Goal: Transaction & Acquisition: Purchase product/service

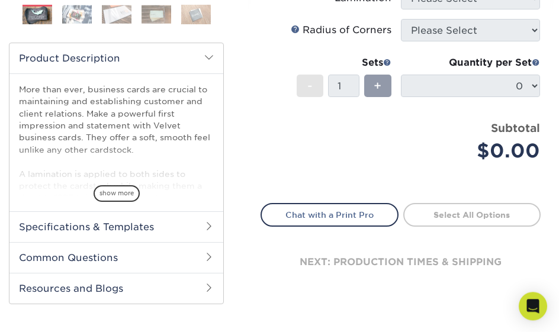
scroll to position [341, 0]
click at [120, 189] on span "show more" at bounding box center [117, 193] width 46 height 16
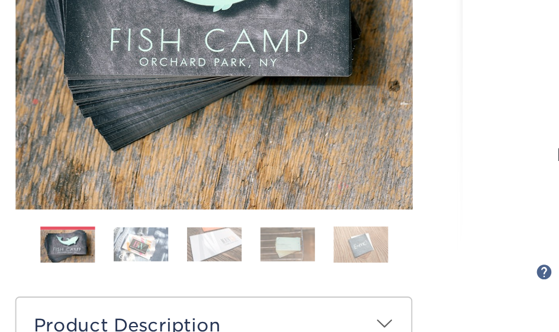
scroll to position [223, 0]
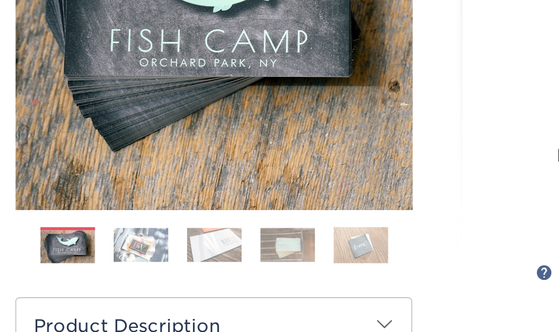
click at [72, 134] on img at bounding box center [77, 133] width 30 height 18
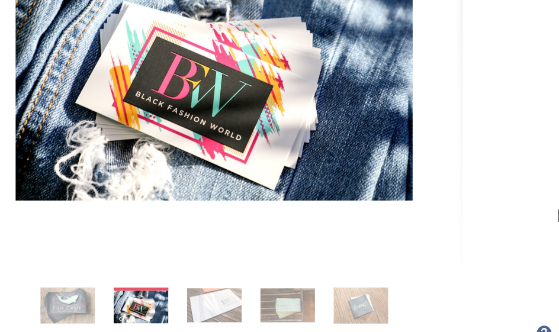
scroll to position [182, 0]
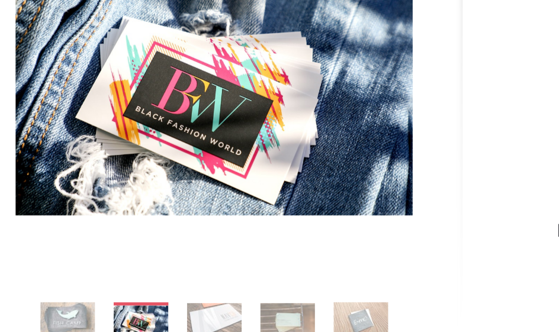
click at [113, 173] on img at bounding box center [117, 174] width 30 height 18
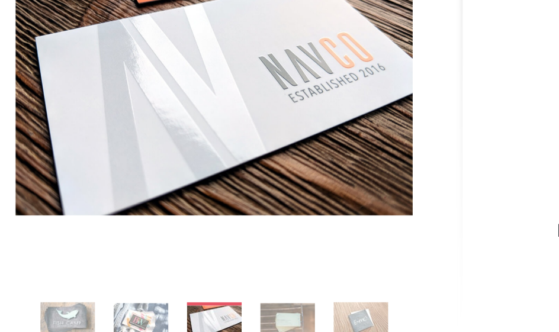
click at [157, 172] on img at bounding box center [157, 174] width 30 height 18
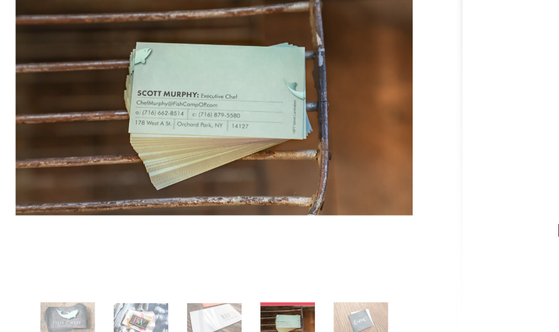
click at [186, 173] on img at bounding box center [196, 173] width 30 height 21
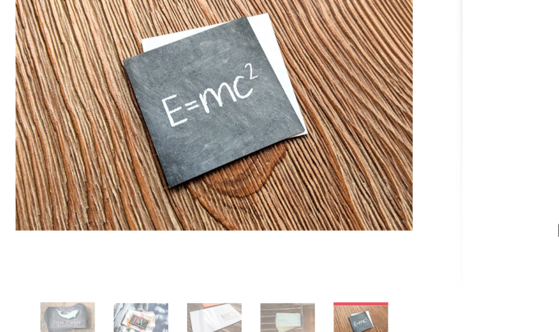
click at [33, 179] on img at bounding box center [37, 174] width 30 height 30
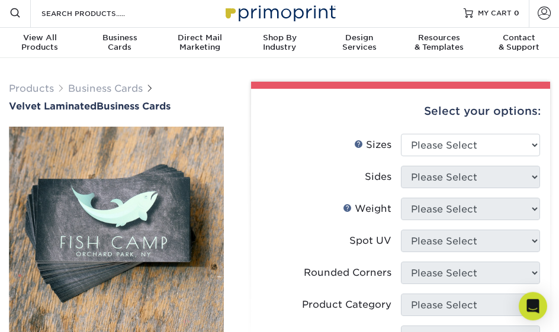
scroll to position [0, 0]
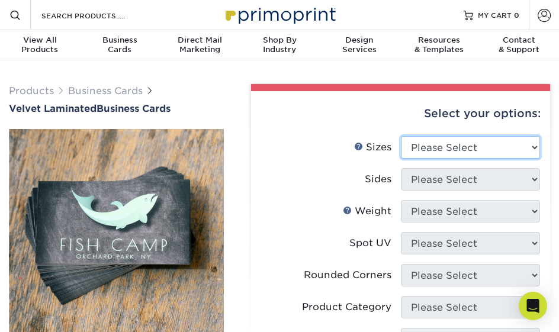
click at [500, 143] on select "Please Select 1.5" x 3.5" - Mini 1.75" x 3.5" - Mini 2" x 2" - Square 2" x 3" -…" at bounding box center [470, 147] width 139 height 22
click at [509, 150] on select "Please Select 1.5" x 3.5" - Mini 1.75" x 3.5" - Mini 2" x 2" - Square 2" x 3" -…" at bounding box center [470, 147] width 139 height 22
select select "2.00x3.50"
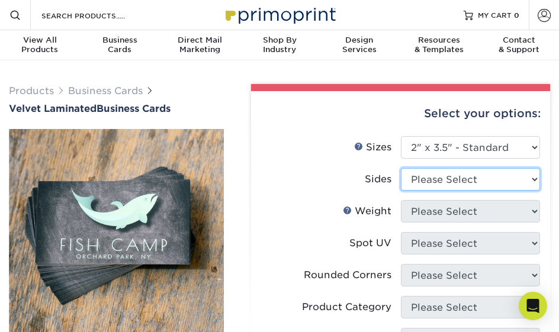
click at [441, 181] on select "Please Select Print Both Sides Print Front Only" at bounding box center [470, 179] width 139 height 22
select select "13abbda7-1d64-4f25-8bb2-c179b224825d"
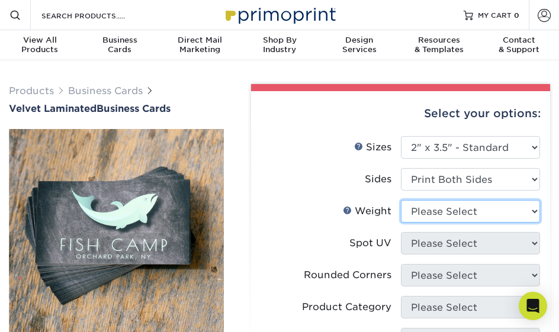
click at [432, 214] on select "Please Select 16PT" at bounding box center [470, 211] width 139 height 22
select select "16PT"
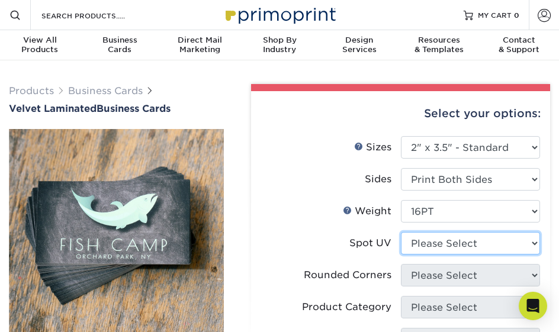
click at [445, 240] on select "Please Select No Spot UV Front and Back (Both Sides) Front Only Back Only" at bounding box center [470, 243] width 139 height 22
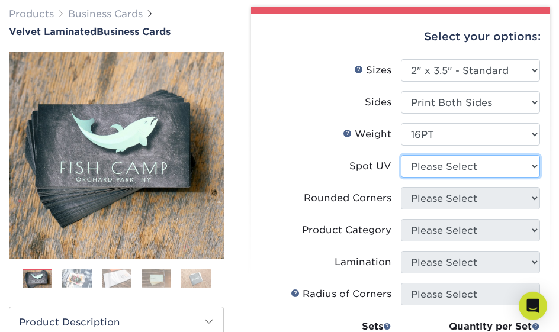
scroll to position [78, 0]
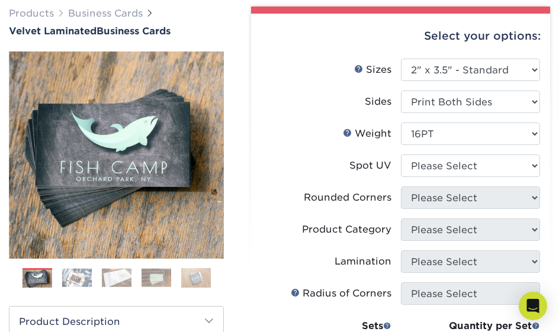
click at [423, 213] on li "Rounded Corners Please Select Yes - Round 2 Corners Yes - Round 4 Corners No" at bounding box center [400, 203] width 279 height 32
click at [514, 158] on select "Please Select No Spot UV Front and Back (Both Sides) Front Only Back Only" at bounding box center [470, 166] width 139 height 22
select select "1"
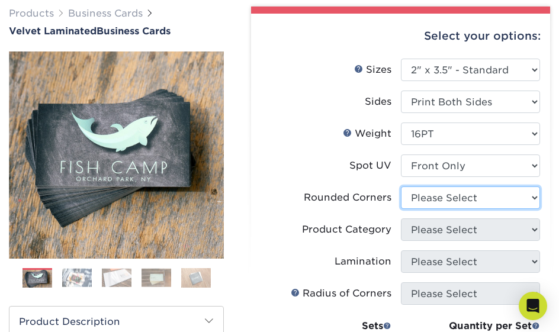
click at [463, 193] on select "Please Select Yes - Round 2 Corners Yes - Round 4 Corners No" at bounding box center [470, 198] width 139 height 22
select select "0"
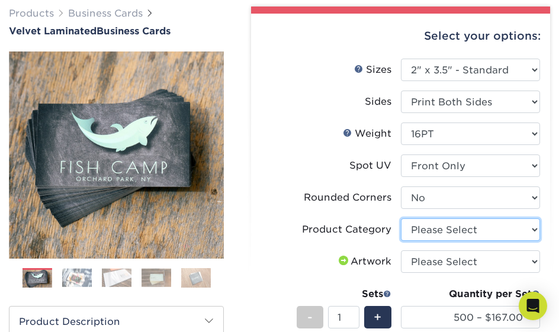
click at [433, 236] on select "Please Select Business Cards" at bounding box center [470, 229] width 139 height 22
select select "3b5148f1-0588-4f88-a218-97bcfdce65c1"
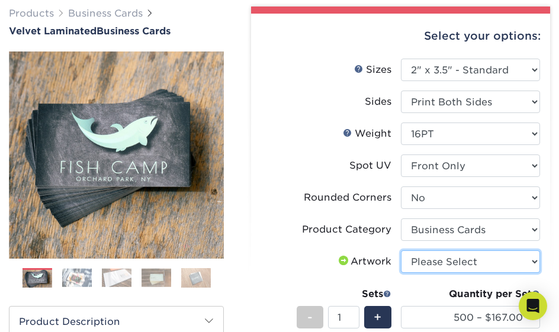
click at [426, 266] on select "Please Select I will upload files I need a design - $100" at bounding box center [470, 261] width 139 height 22
select select "upload"
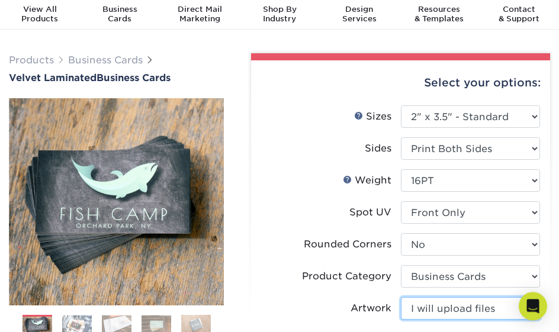
scroll to position [0, 0]
